Goal: Navigation & Orientation: Find specific page/section

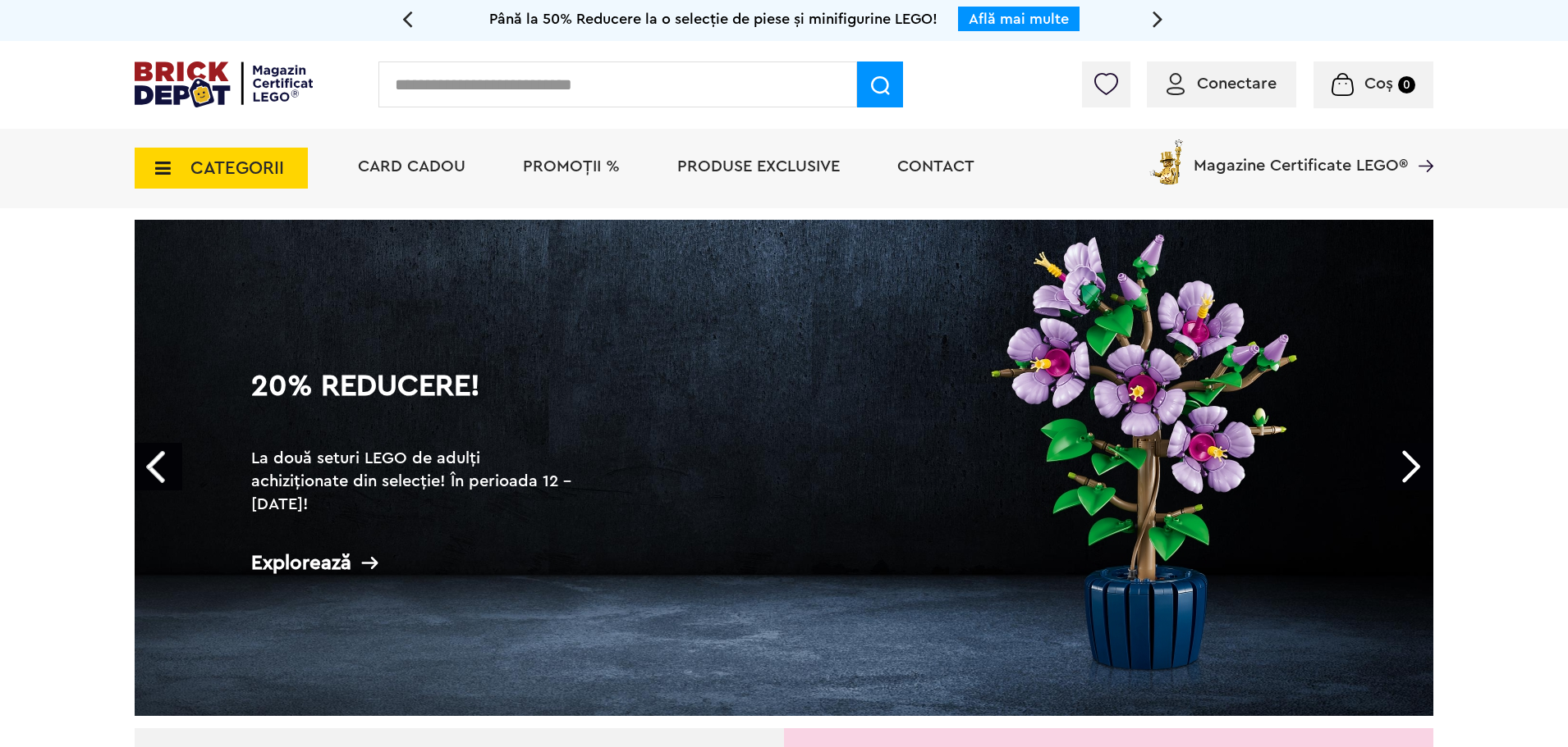
click at [164, 171] on icon at bounding box center [158, 168] width 26 height 18
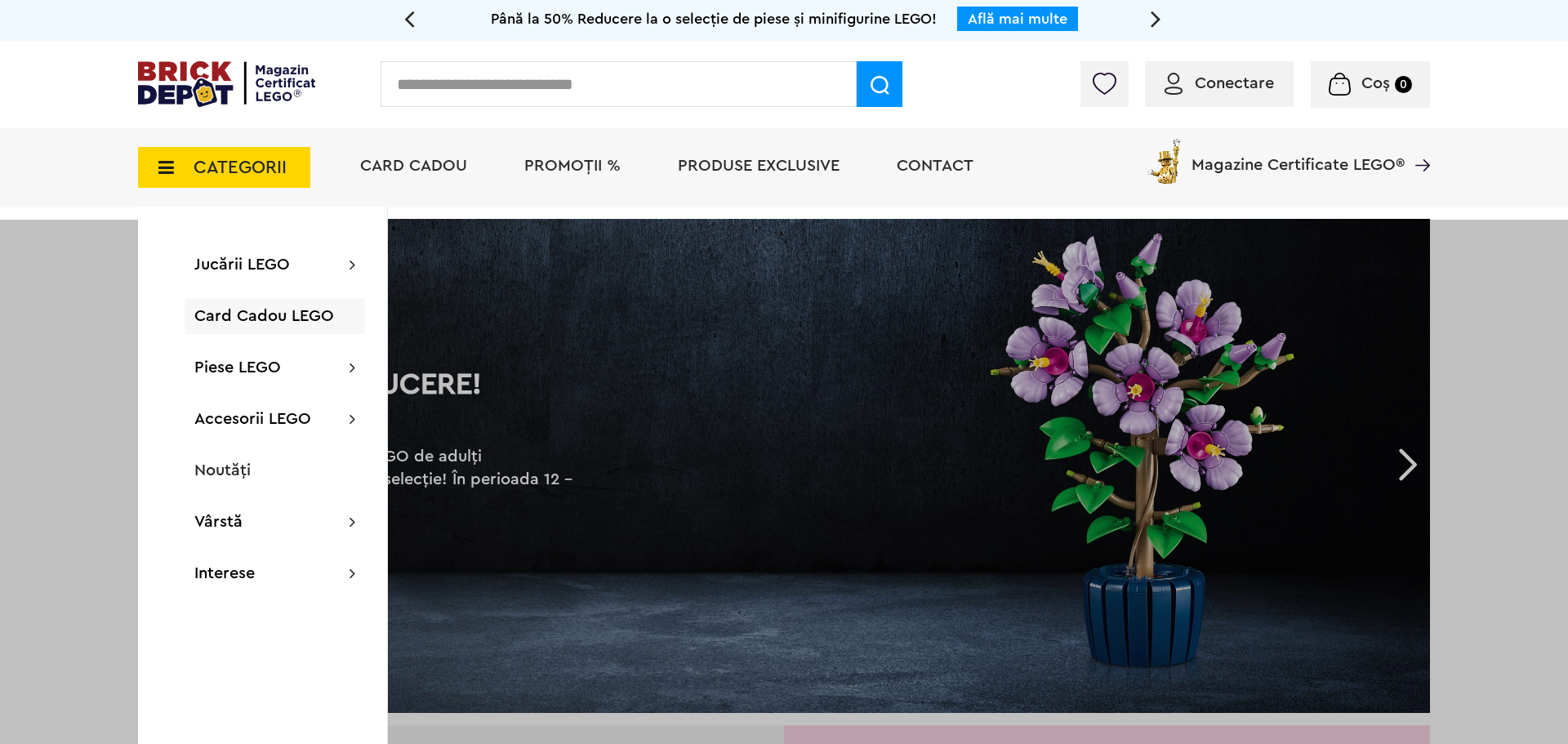
click at [202, 168] on span "CATEGORII" at bounding box center [239, 168] width 93 height 18
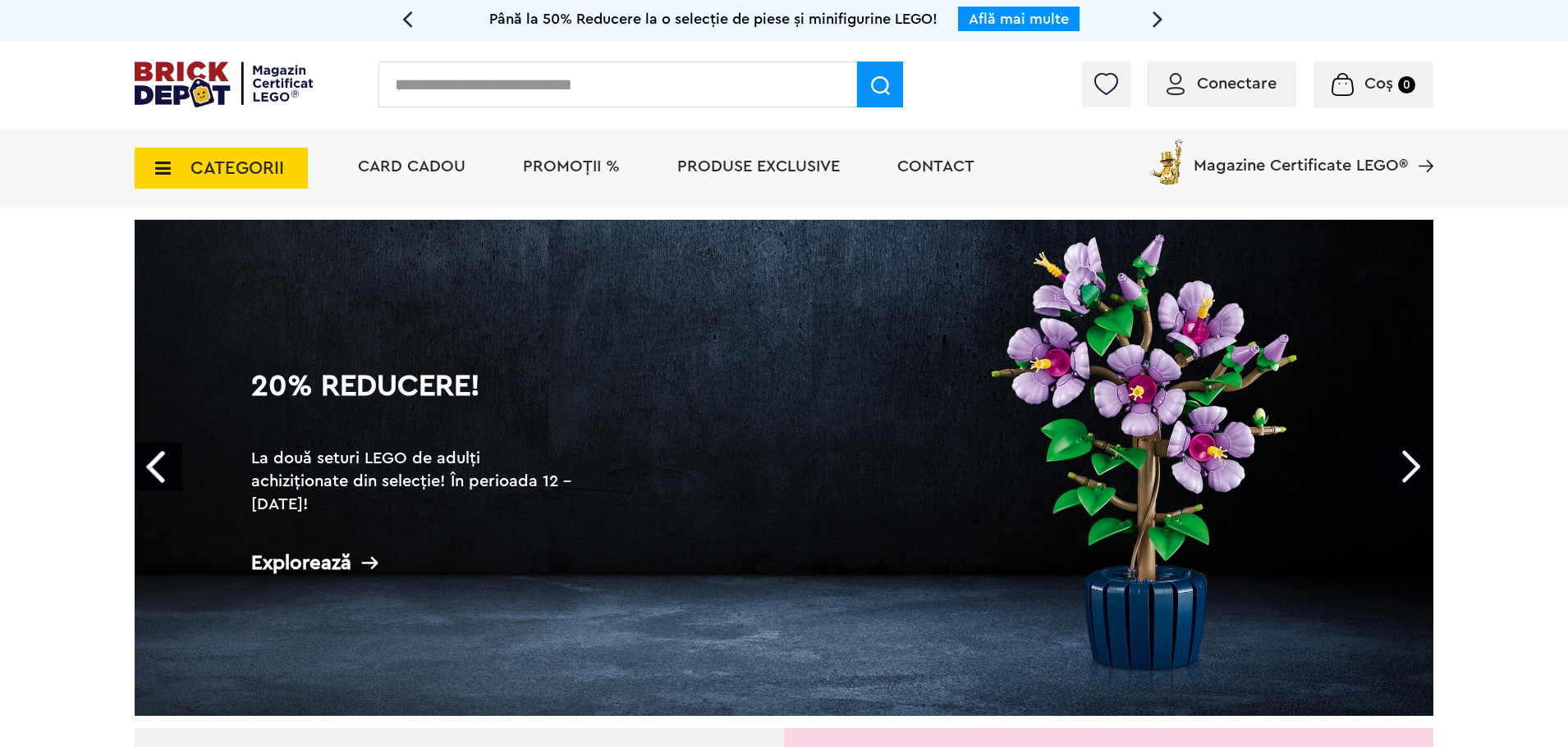
click at [199, 167] on span "CATEGORII" at bounding box center [237, 168] width 93 height 18
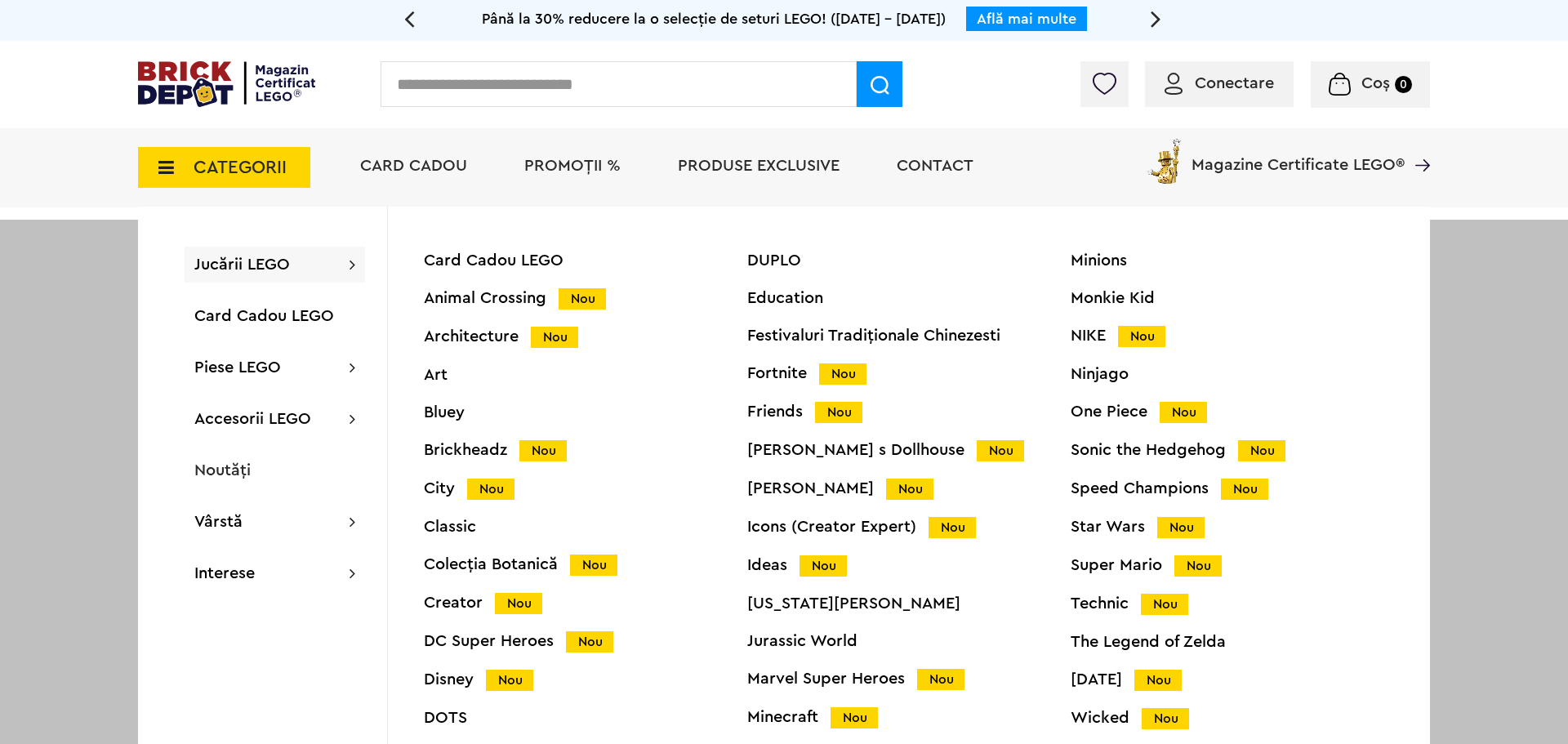
click at [491, 639] on div "DC Super Heroes Nou" at bounding box center [585, 642] width 323 height 17
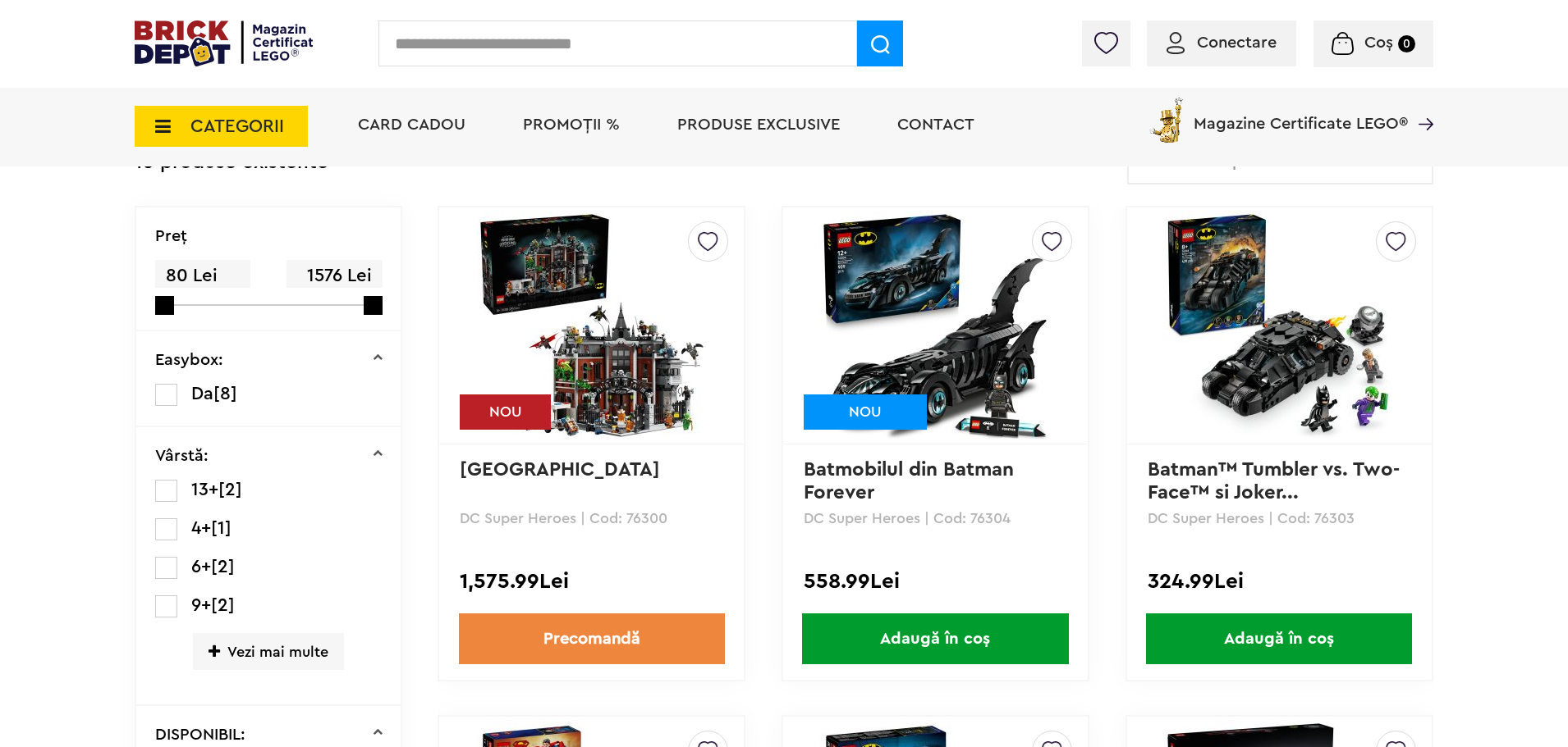
scroll to position [365, 0]
